Goal: Task Accomplishment & Management: Use online tool/utility

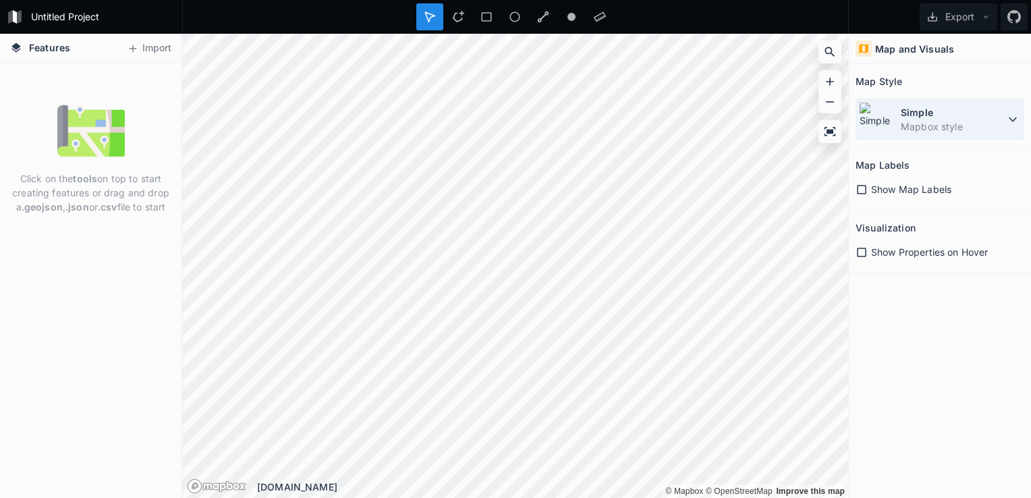
click at [1013, 119] on icon at bounding box center [1013, 119] width 8 height 5
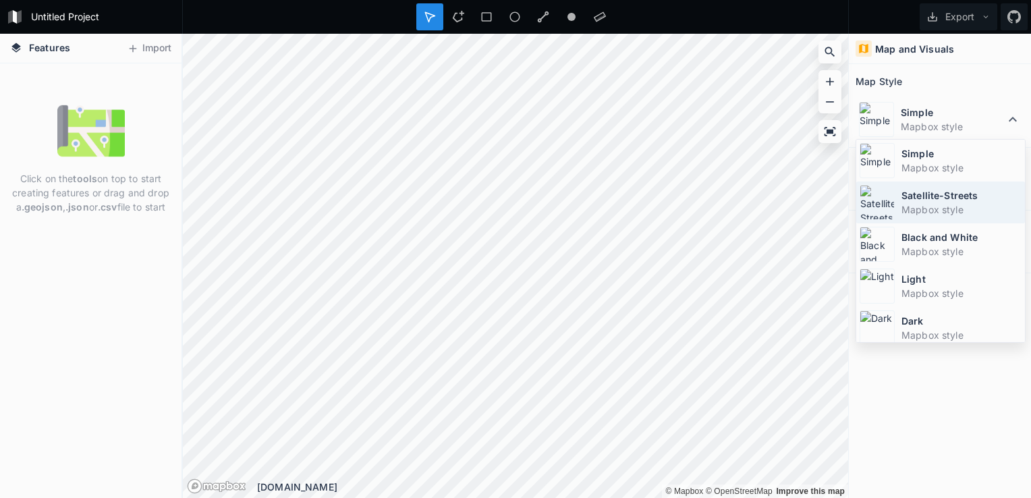
click at [923, 196] on dt "Satellite-Streets" at bounding box center [961, 195] width 120 height 14
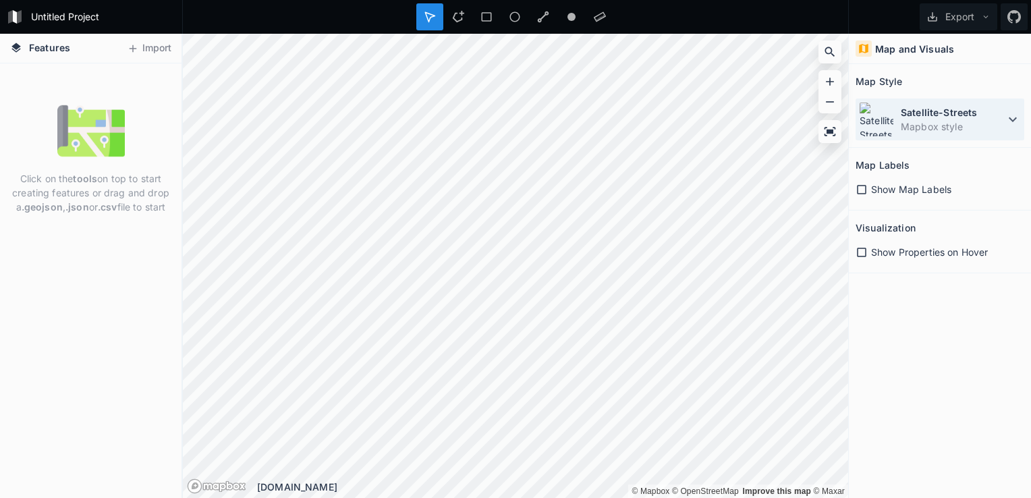
click at [1011, 120] on icon at bounding box center [1013, 119] width 16 height 16
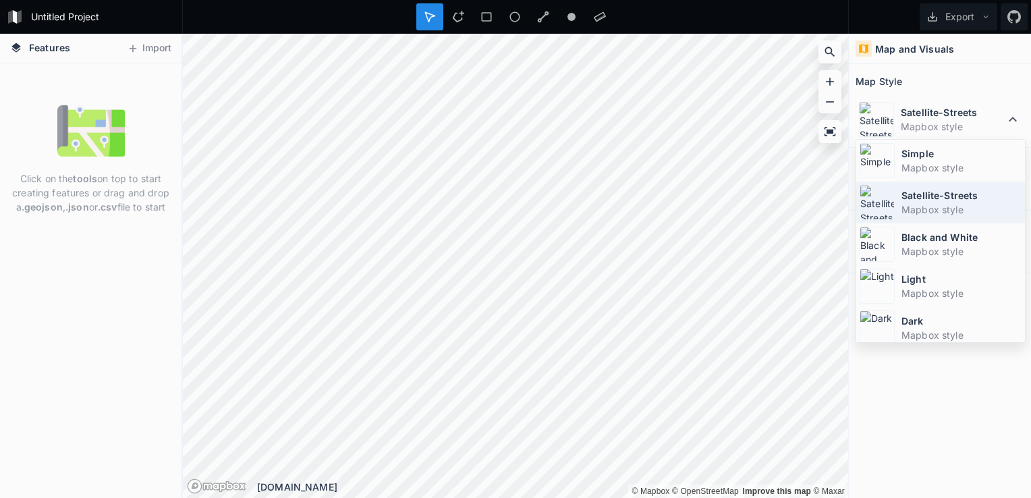
click at [932, 200] on dt "Satellite-Streets" at bounding box center [961, 195] width 120 height 14
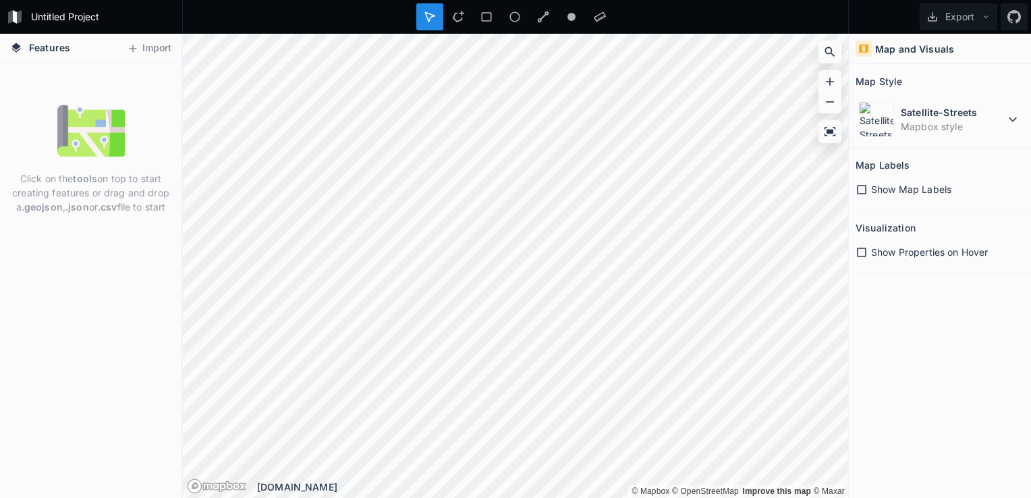
click at [1030, 275] on html "Untitled Project Export Features Import Click on the tools on top to start crea…" at bounding box center [515, 249] width 1031 height 498
click at [953, 20] on button "Export" at bounding box center [959, 16] width 78 height 27
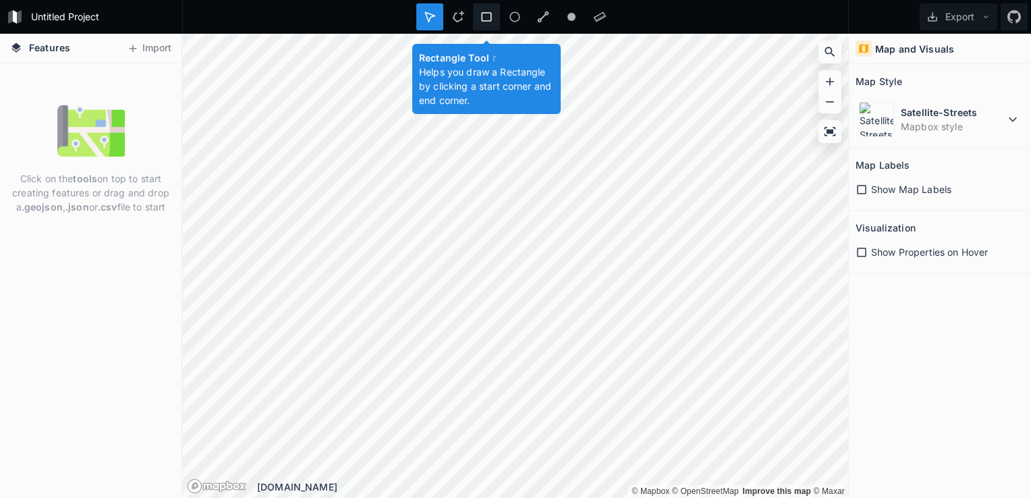
click at [489, 18] on icon at bounding box center [486, 17] width 12 height 12
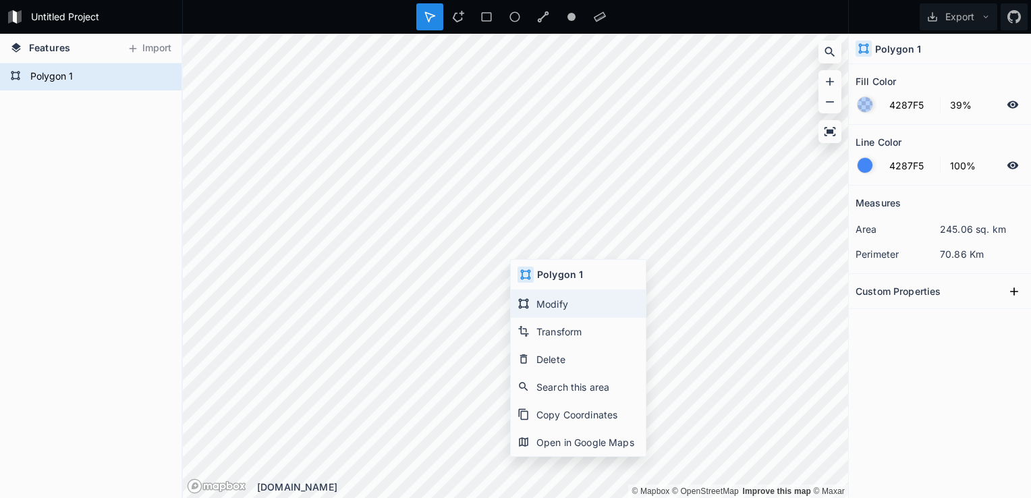
click at [561, 301] on div "Modify" at bounding box center [578, 304] width 135 height 28
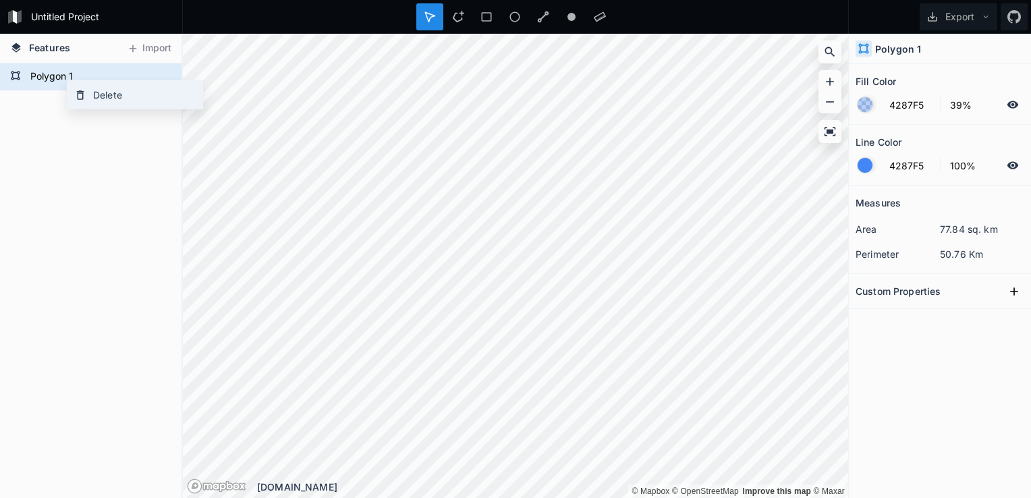
click at [94, 93] on div "Delete" at bounding box center [134, 95] width 135 height 28
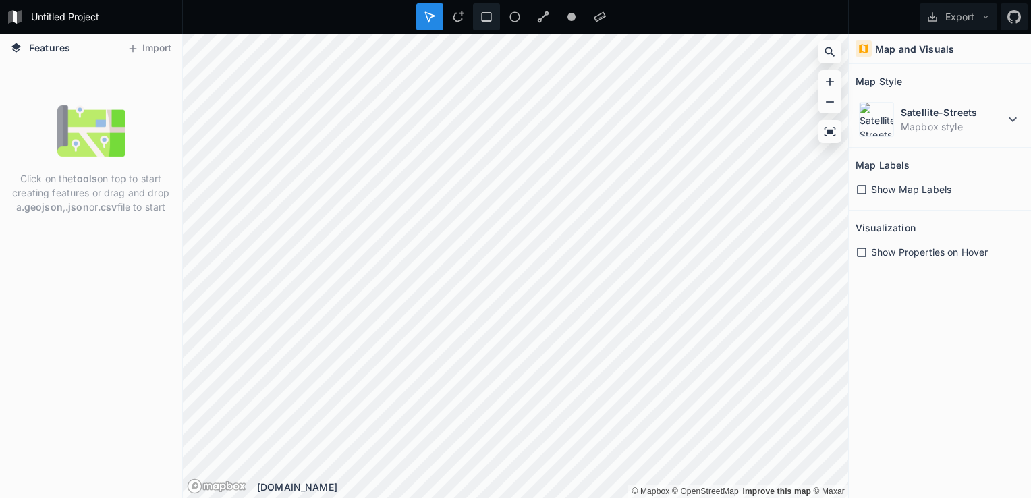
click at [483, 19] on icon at bounding box center [486, 17] width 12 height 12
click at [827, 55] on icon at bounding box center [829, 51] width 13 height 13
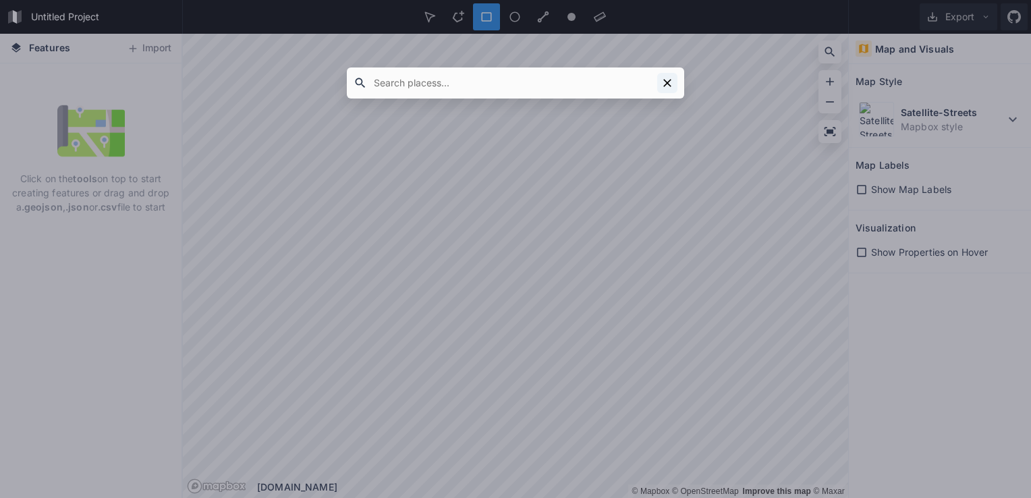
click at [663, 82] on icon at bounding box center [667, 82] width 13 height 13
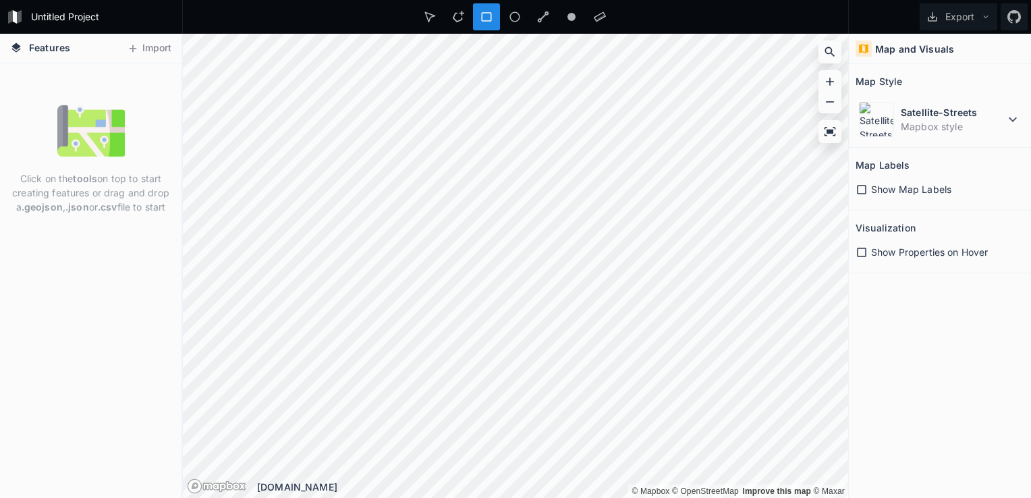
click at [862, 190] on icon at bounding box center [862, 190] width 12 height 12
click at [862, 190] on icon at bounding box center [861, 189] width 9 height 9
click at [864, 251] on icon at bounding box center [862, 252] width 12 height 12
click at [864, 251] on icon at bounding box center [861, 252] width 9 height 9
click at [1015, 118] on icon at bounding box center [1013, 119] width 8 height 5
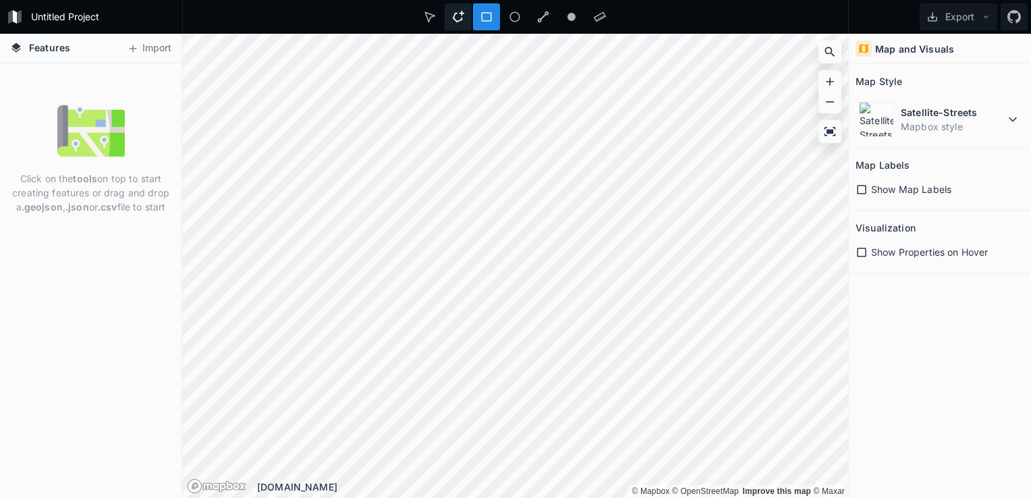
click at [460, 18] on icon at bounding box center [458, 17] width 12 height 12
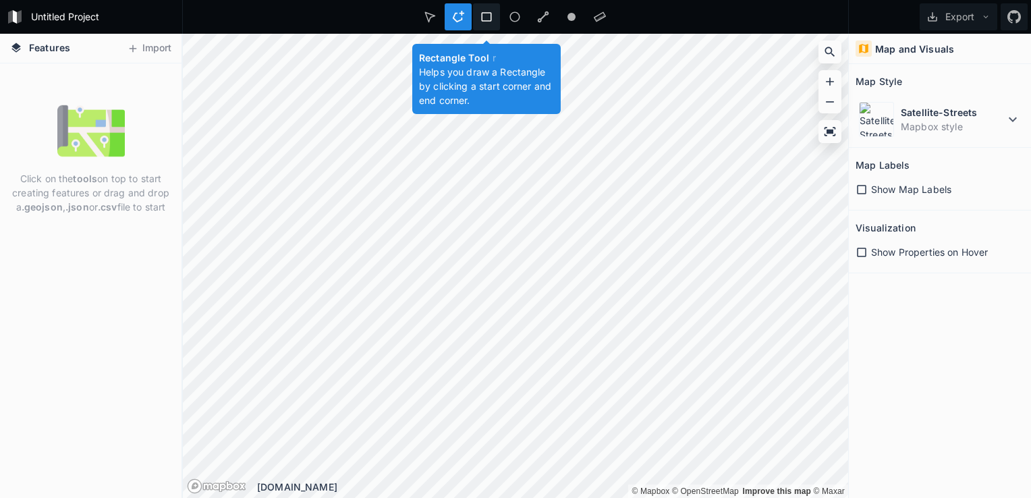
click at [488, 14] on icon at bounding box center [486, 17] width 12 height 12
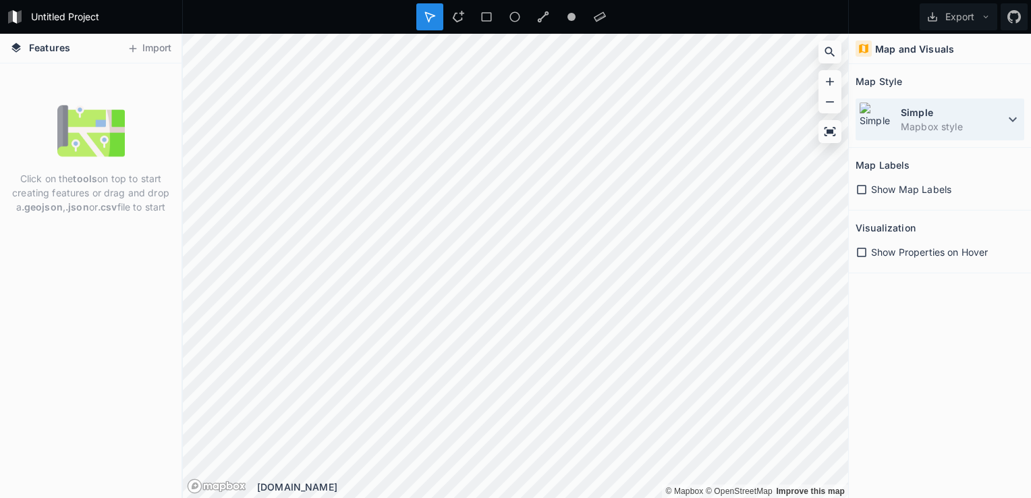
click at [1011, 123] on icon at bounding box center [1013, 119] width 16 height 16
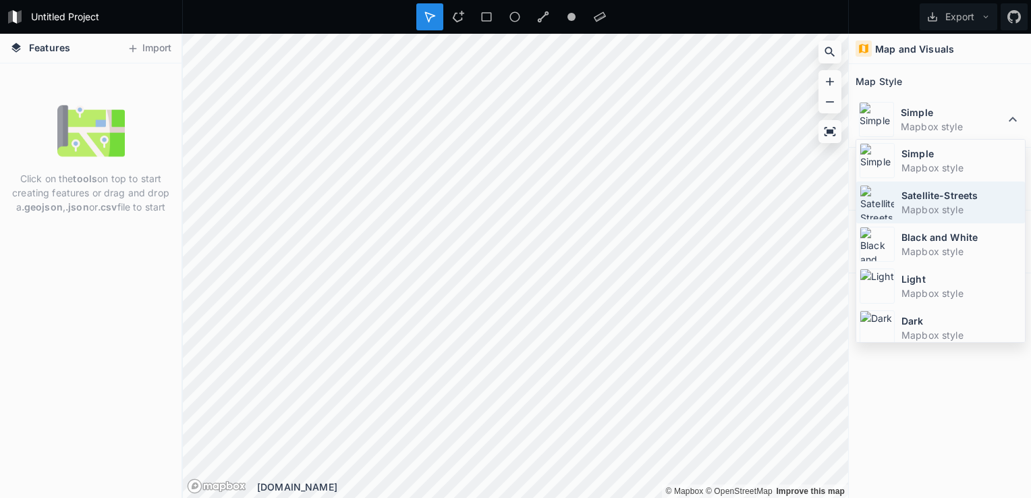
click at [951, 206] on dd "Mapbox style" at bounding box center [961, 209] width 120 height 14
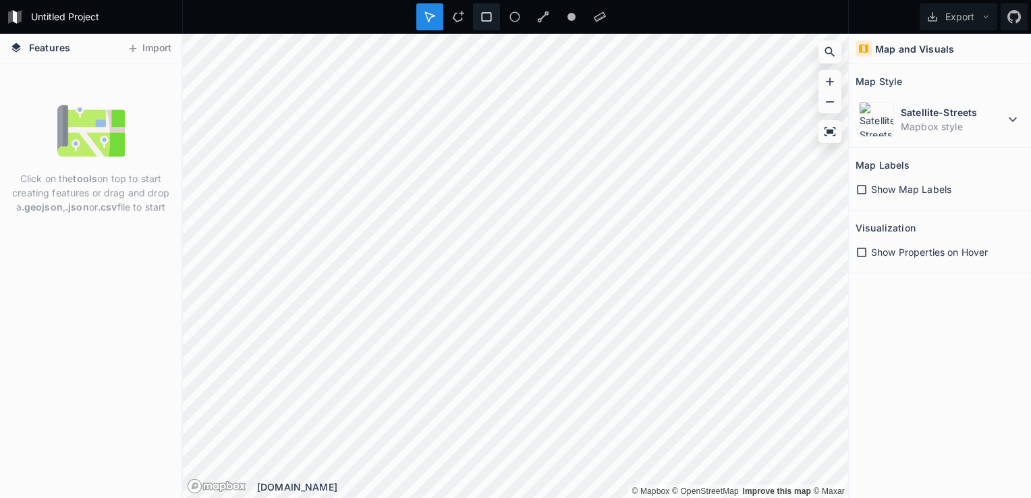
click at [488, 19] on icon at bounding box center [486, 17] width 12 height 12
click at [486, 19] on icon at bounding box center [486, 17] width 12 height 12
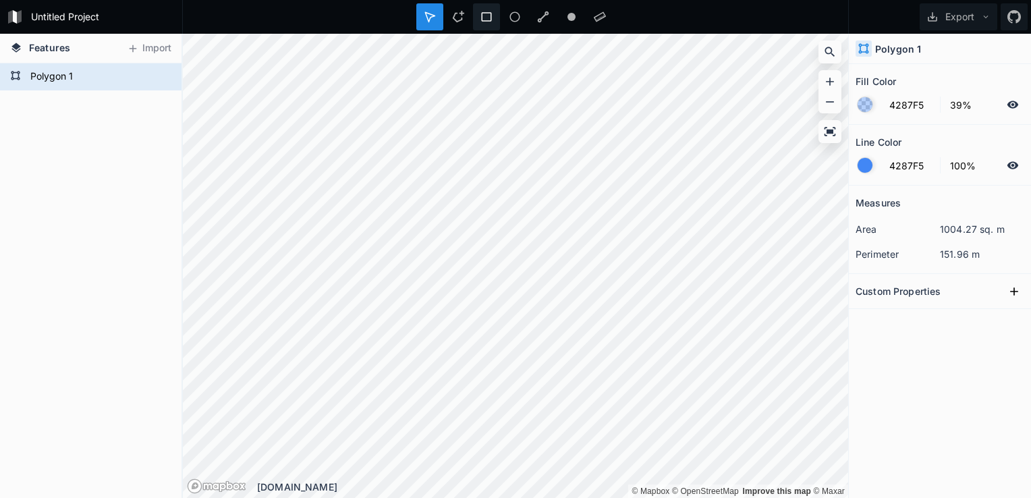
click at [482, 18] on icon at bounding box center [487, 16] width 10 height 9
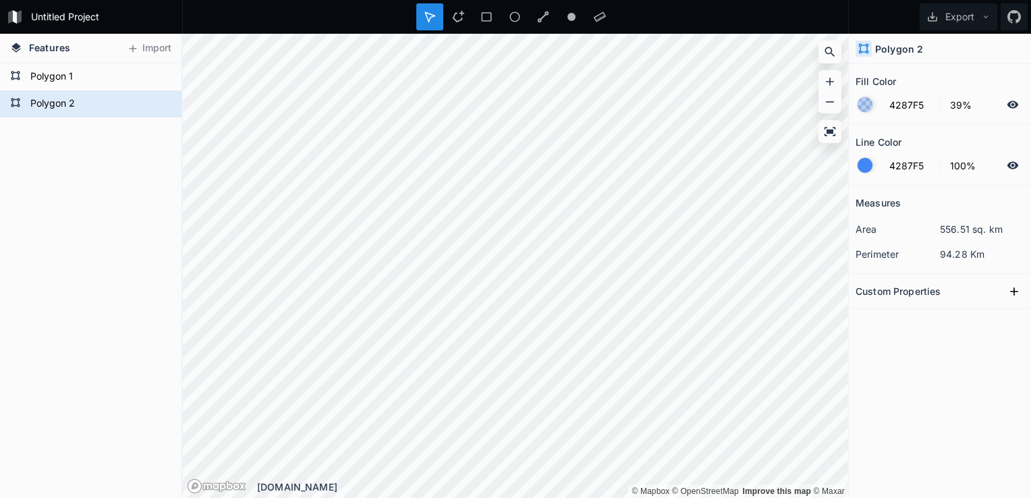
click at [963, 228] on dd "556.51 sq. km" at bounding box center [982, 229] width 84 height 14
drag, startPoint x: 940, startPoint y: 247, endPoint x: 965, endPoint y: 254, distance: 26.0
click at [965, 254] on dd "94.28 Km" at bounding box center [982, 254] width 84 height 14
click at [964, 252] on dd "94.28 Km" at bounding box center [982, 254] width 84 height 14
click at [950, 287] on div "Custom Properties" at bounding box center [940, 291] width 169 height 21
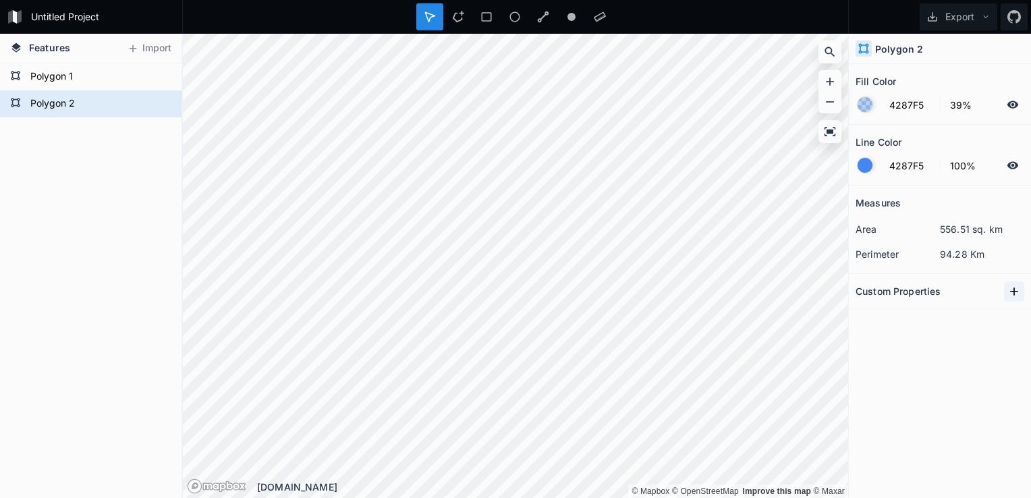
click at [1014, 291] on icon at bounding box center [1014, 291] width 8 height 8
click at [1014, 312] on icon "button" at bounding box center [1015, 315] width 12 height 12
click at [1001, 360] on span "Delete" at bounding box center [993, 357] width 54 height 14
click at [1015, 317] on icon "button" at bounding box center [1015, 315] width 2 height 8
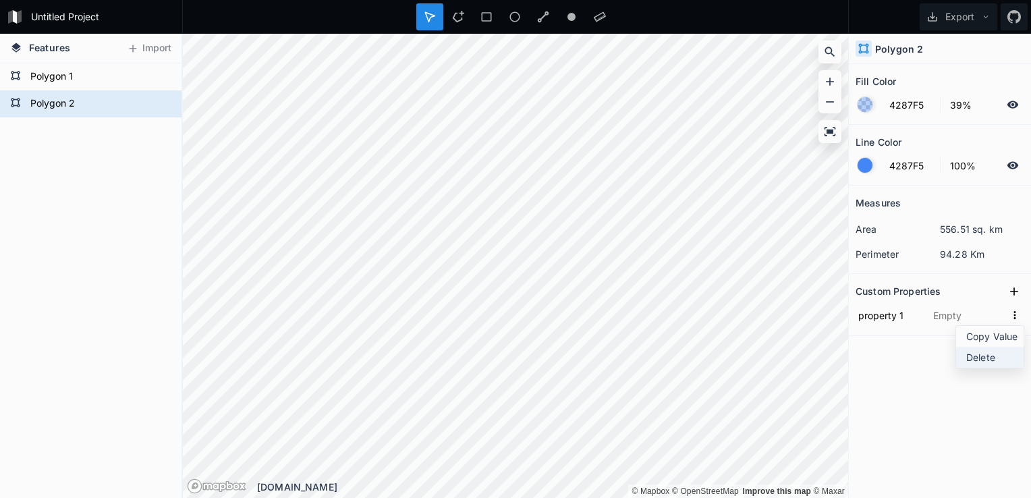
click at [987, 360] on span "Delete" at bounding box center [993, 357] width 54 height 14
click at [165, 104] on icon at bounding box center [162, 103] width 11 height 7
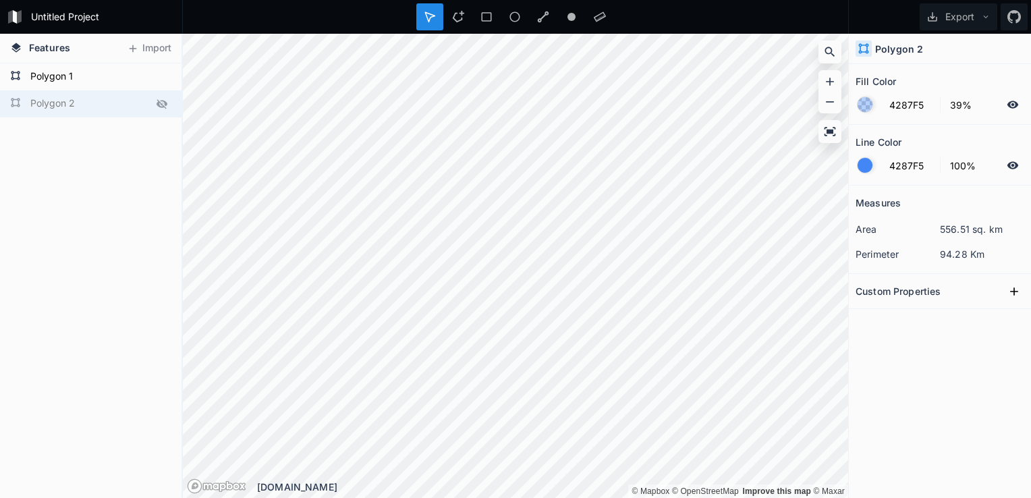
click at [164, 104] on icon at bounding box center [162, 104] width 12 height 12
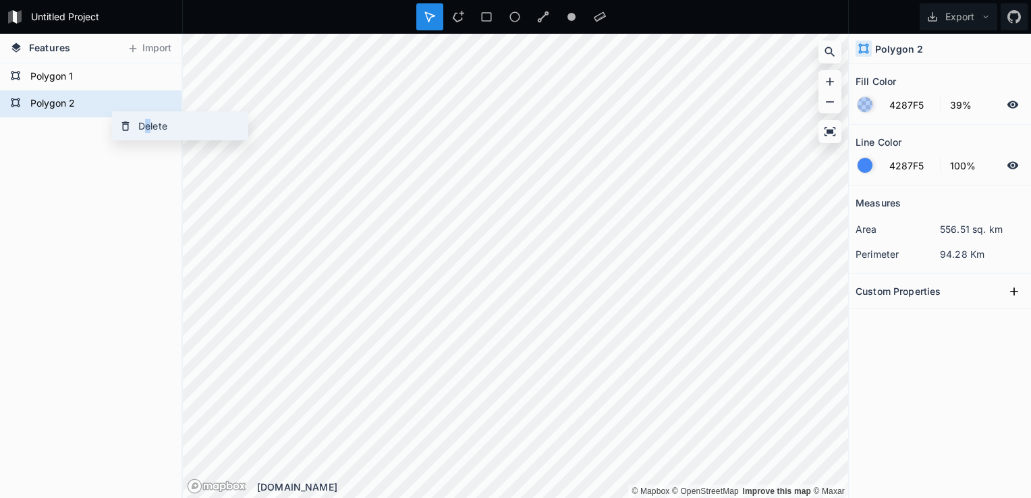
click at [142, 125] on div "Delete" at bounding box center [180, 126] width 135 height 28
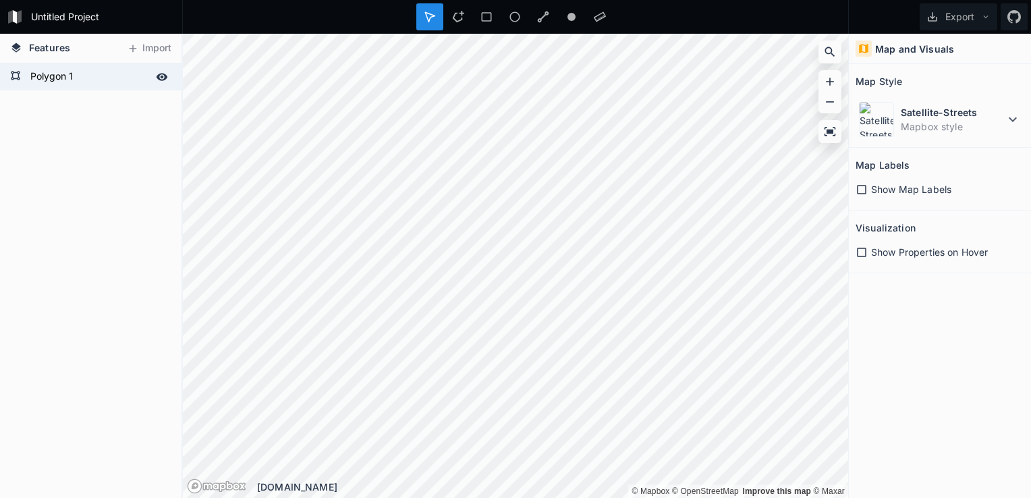
click at [74, 75] on form "Polygon 1" at bounding box center [89, 77] width 126 height 20
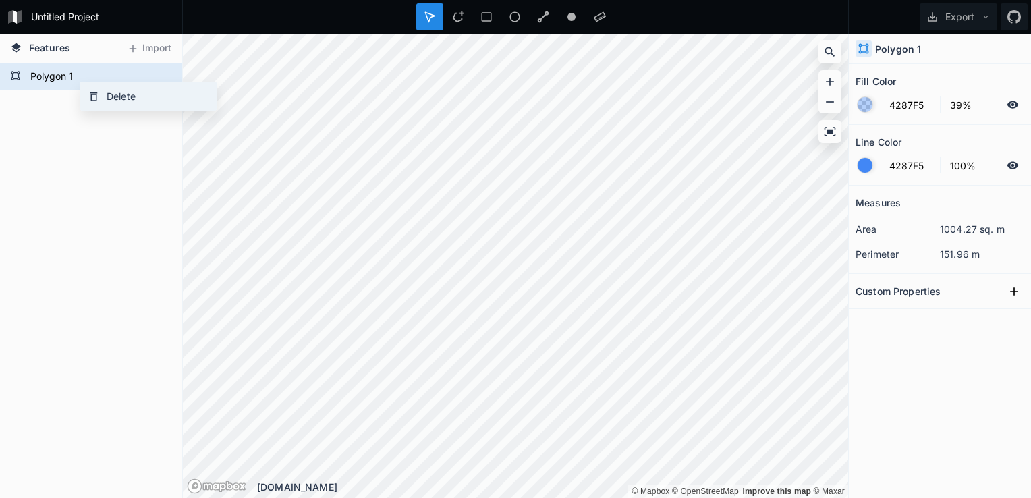
click at [107, 101] on div "Delete" at bounding box center [148, 96] width 135 height 28
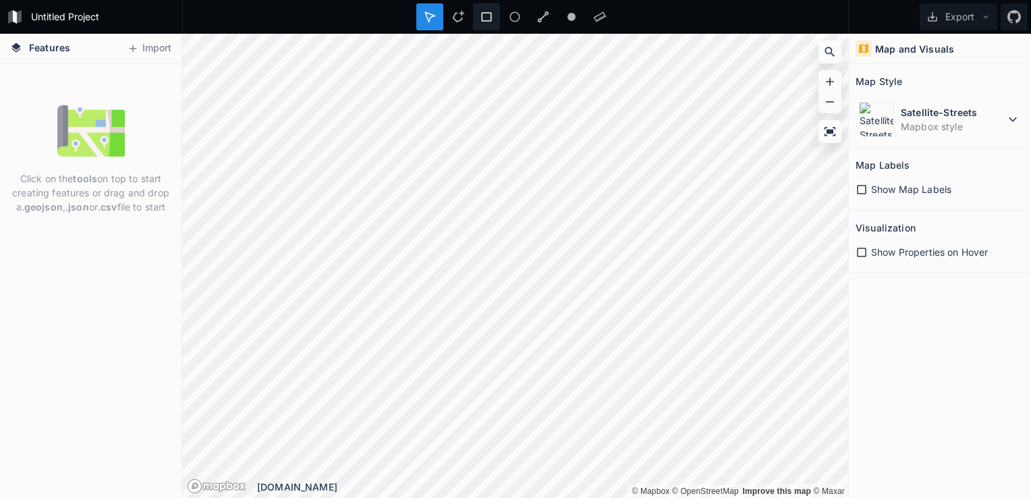
click at [488, 18] on icon at bounding box center [486, 17] width 12 height 12
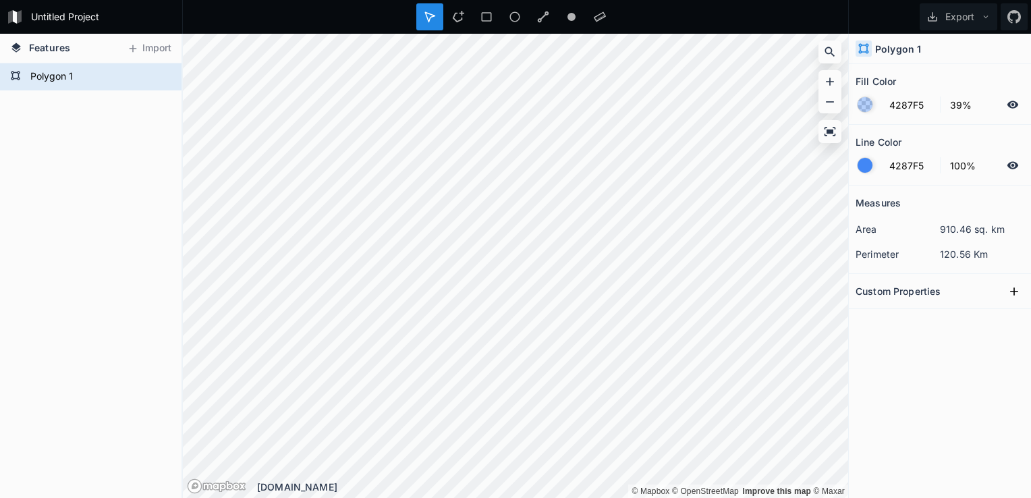
click at [942, 228] on dd "910.46 sq. km" at bounding box center [982, 229] width 84 height 14
click at [940, 227] on dd "910.46 sq. km" at bounding box center [982, 229] width 84 height 14
click at [100, 71] on form "Polygon 1" at bounding box center [89, 77] width 126 height 20
click at [53, 75] on form "Polygon 1" at bounding box center [89, 77] width 126 height 20
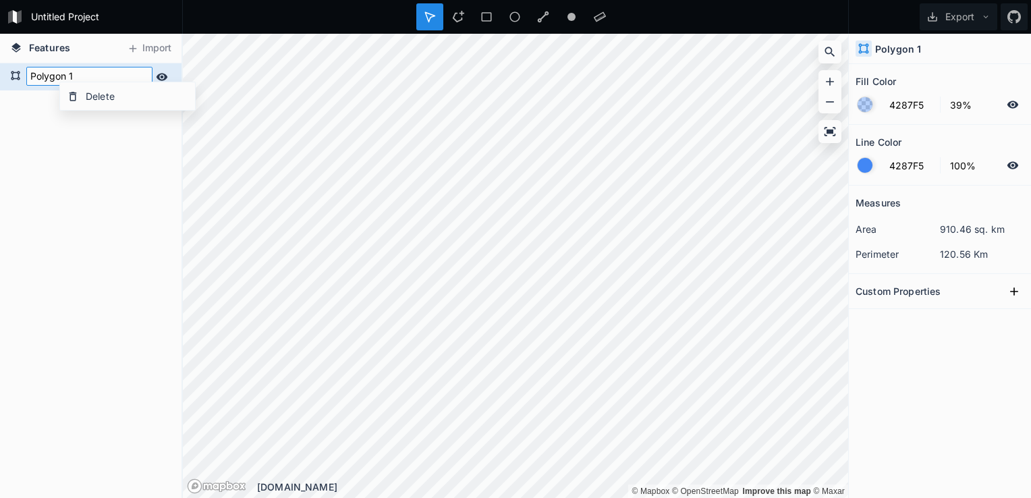
click at [53, 75] on input "Polygon 1" at bounding box center [89, 76] width 126 height 19
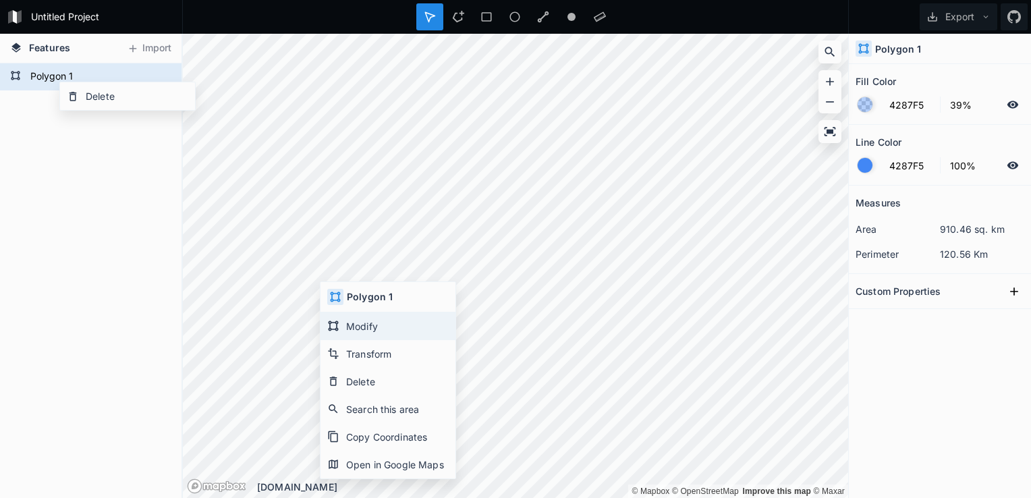
click at [372, 329] on div "Modify" at bounding box center [387, 326] width 135 height 28
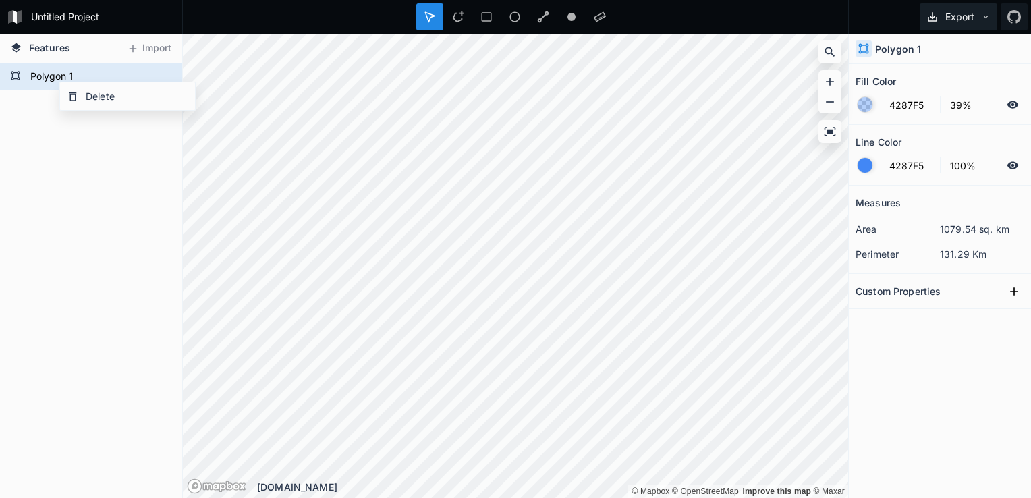
click at [980, 20] on button "Export" at bounding box center [959, 16] width 78 height 27
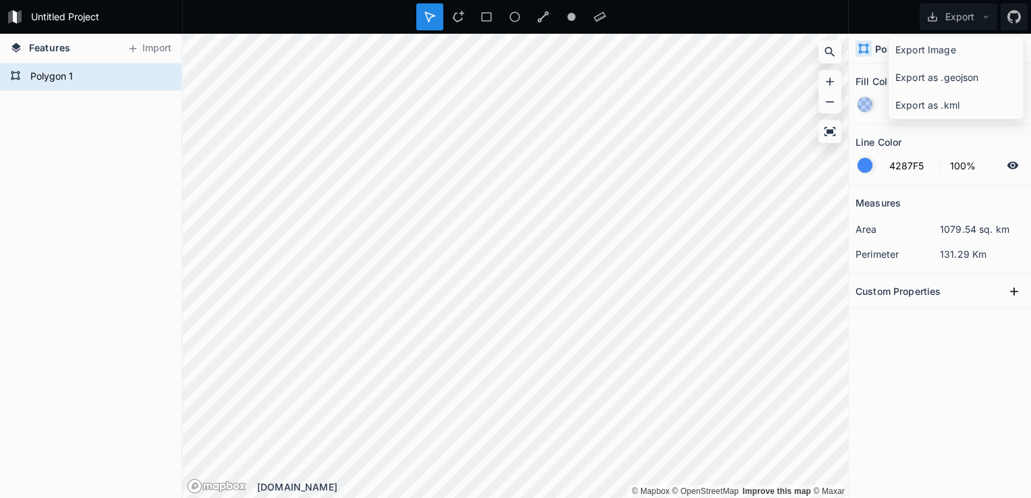
click at [933, 51] on div "Export Image" at bounding box center [956, 50] width 135 height 28
click at [980, 41] on div "Polygon 1" at bounding box center [940, 49] width 182 height 30
click at [985, 17] on icon at bounding box center [985, 16] width 9 height 9
click at [957, 77] on div "Export as .geojson" at bounding box center [956, 77] width 135 height 28
click at [983, 13] on button "Export" at bounding box center [959, 16] width 78 height 27
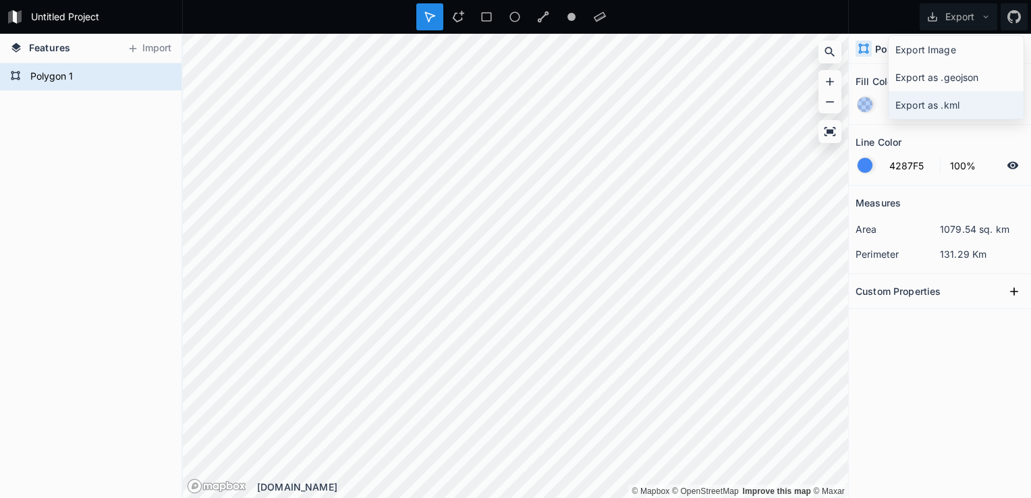
click at [932, 105] on div "Export as .kml" at bounding box center [956, 105] width 135 height 28
